Goal: Find specific page/section: Find specific page/section

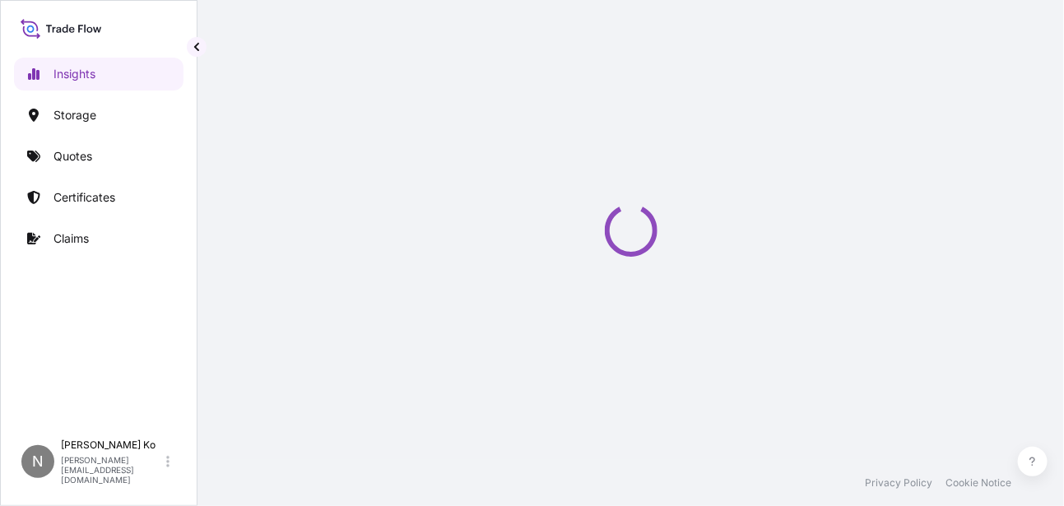
select select "2025"
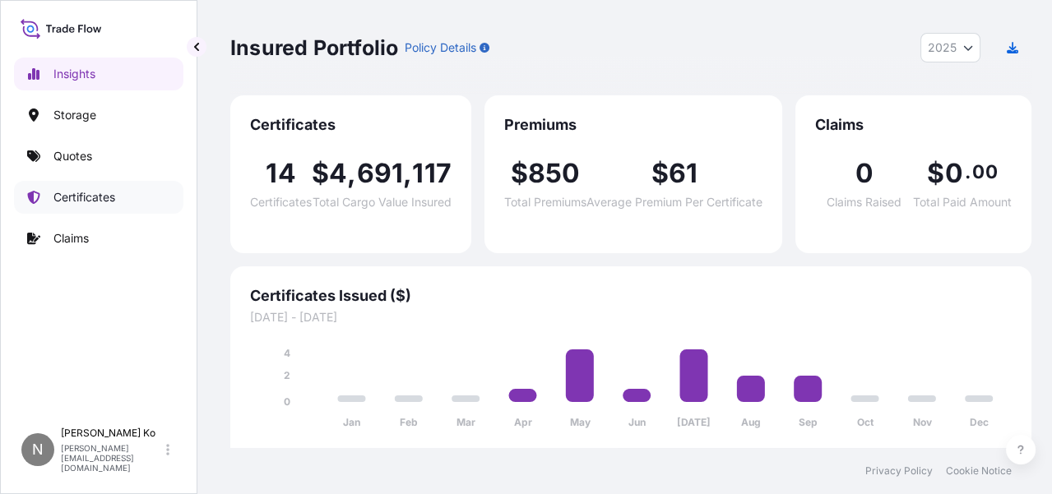
click at [93, 197] on p "Certificates" at bounding box center [84, 197] width 62 height 16
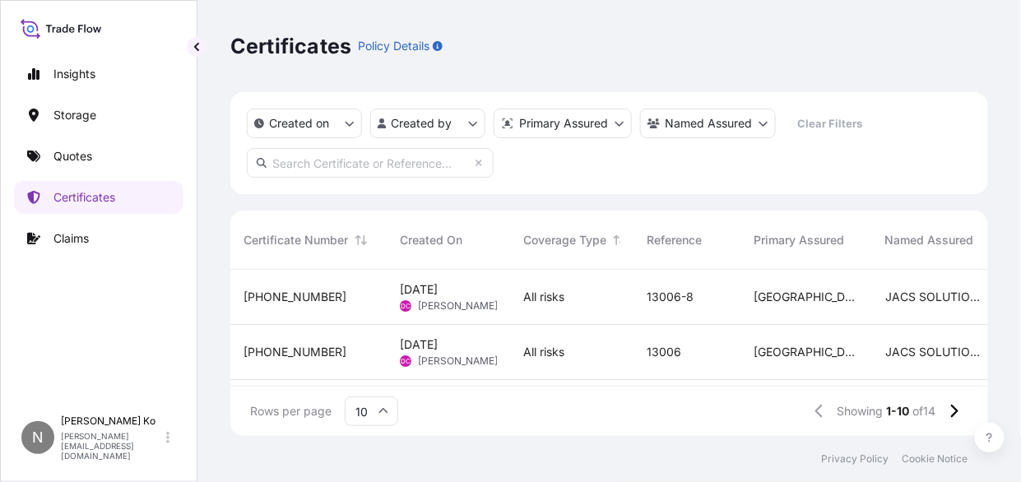
scroll to position [163, 745]
